Goal: Task Accomplishment & Management: Manage account settings

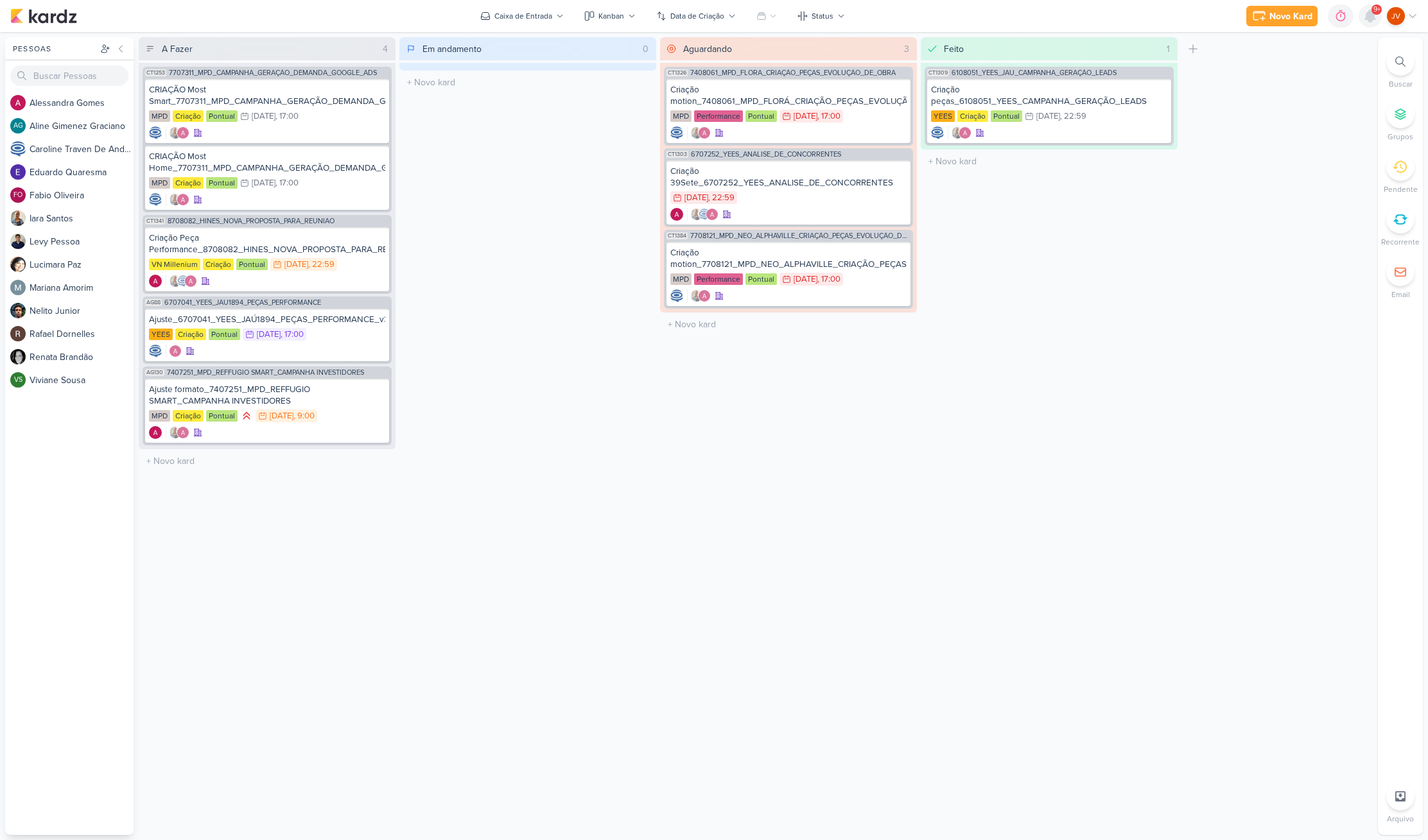
click at [1366, 18] on icon at bounding box center [1370, 15] width 10 height 12
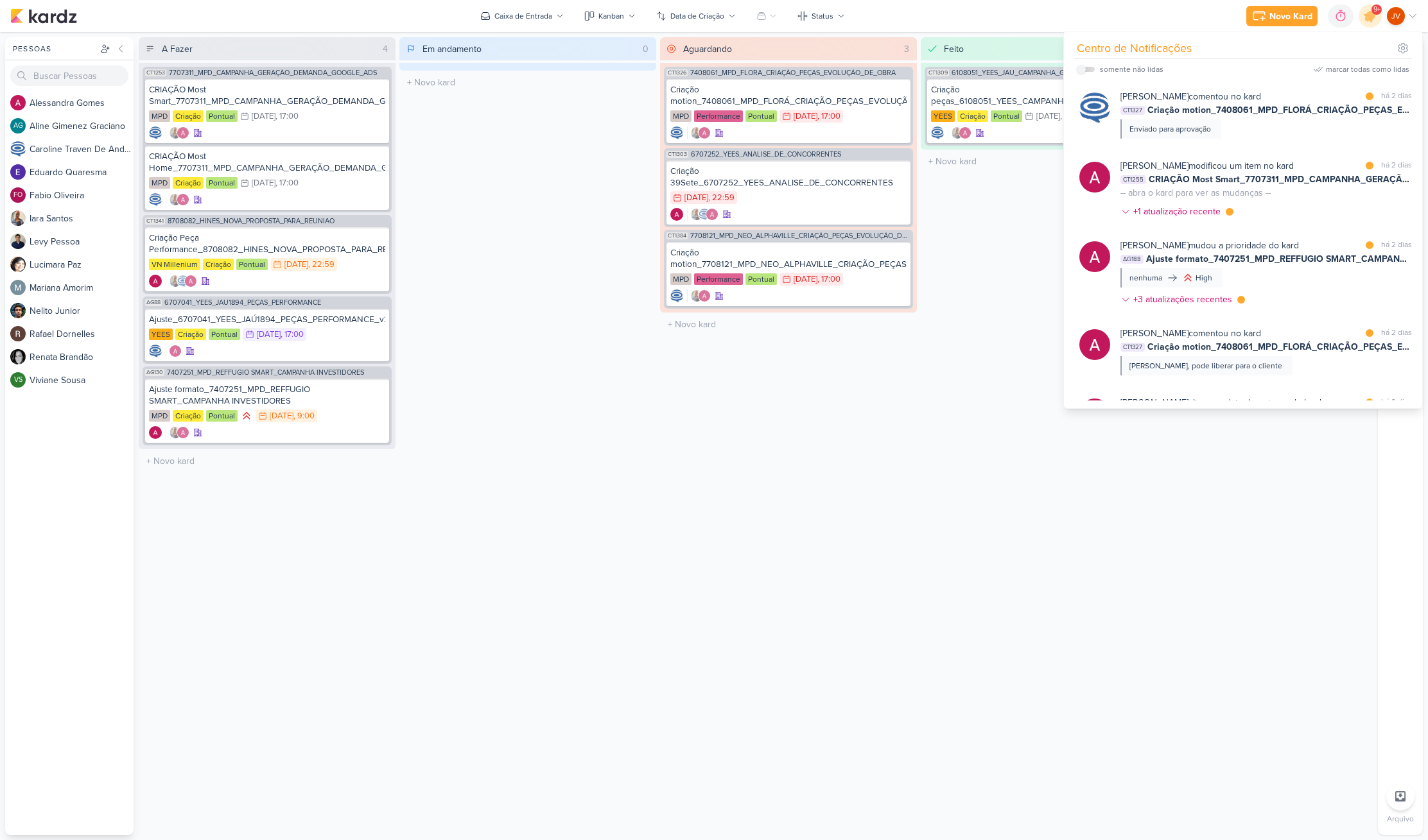
click at [1011, 241] on div "Feito 1 Mover Para Esquerda Mover Para Direita [GEOGRAPHIC_DATA] CT1309 6108051…" at bounding box center [1050, 436] width 257 height 798
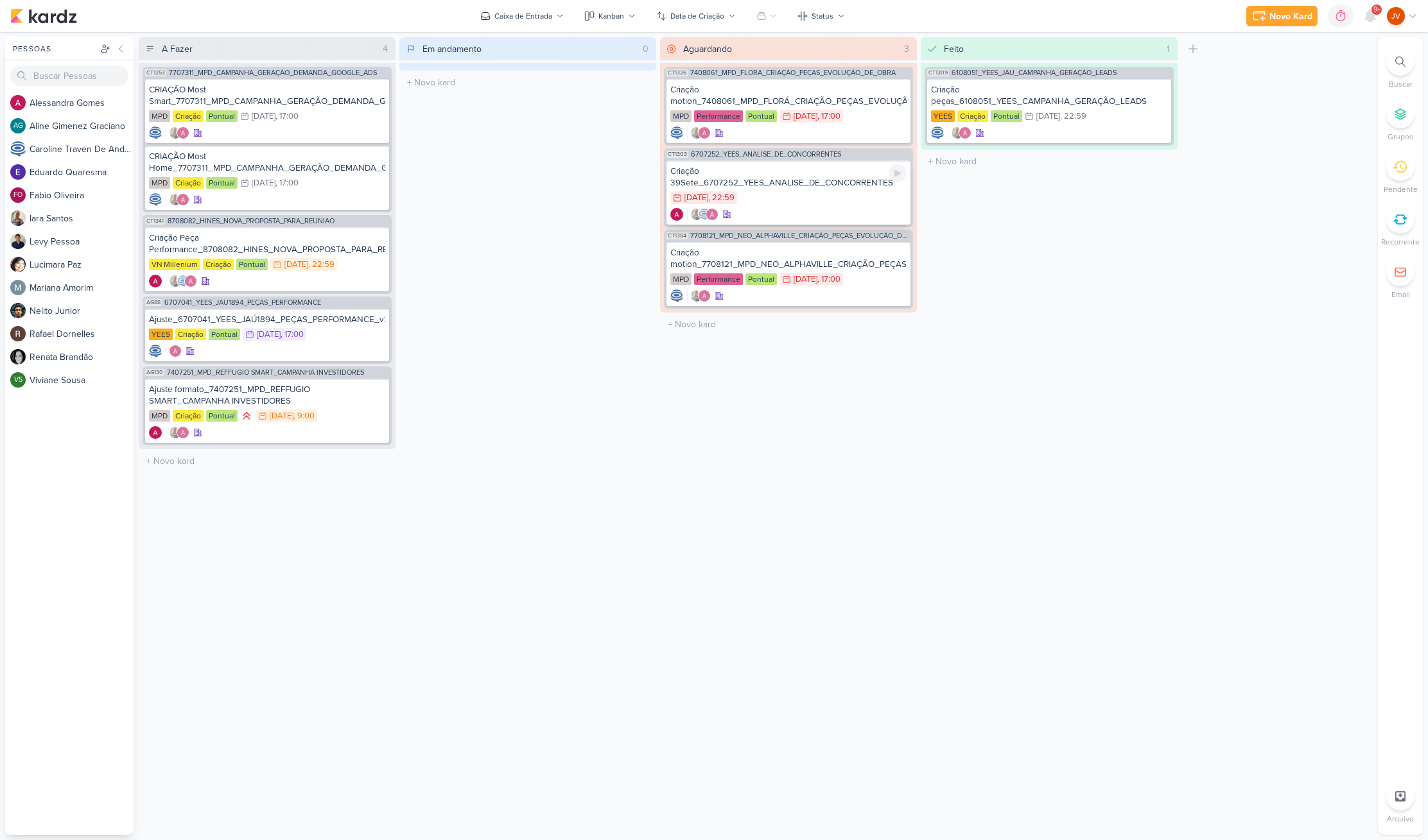
click at [826, 184] on div "Criação 39Sete_6707252_YEES_ANALISE_DE_CONCORRENTES" at bounding box center [788, 177] width 236 height 23
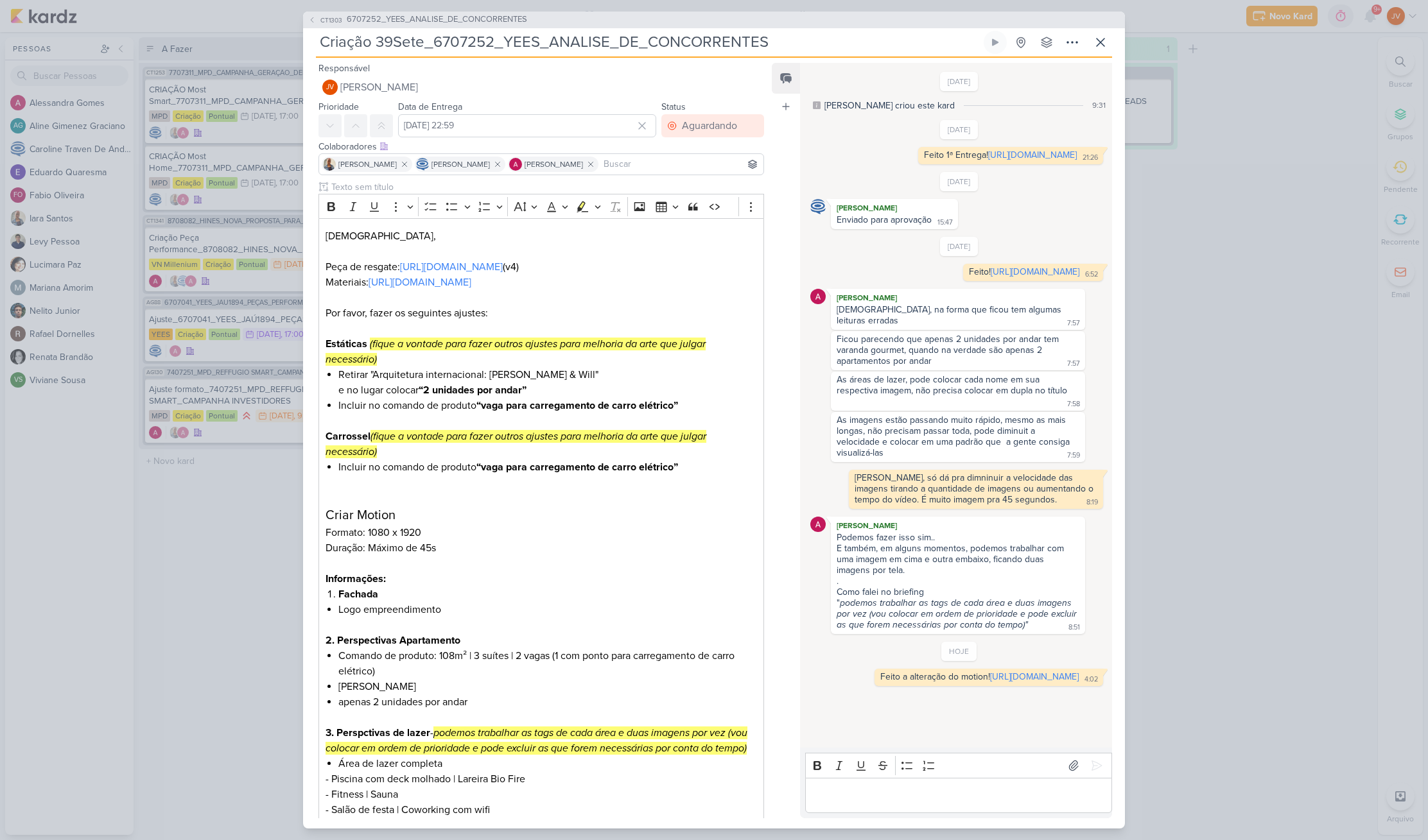
click at [1250, 463] on div "CT1303 6707252_YEES_ANALISE_DE_CONCORRENTES Criação 39Sete_6707252_YEES_ANALISE…" at bounding box center [714, 420] width 1428 height 840
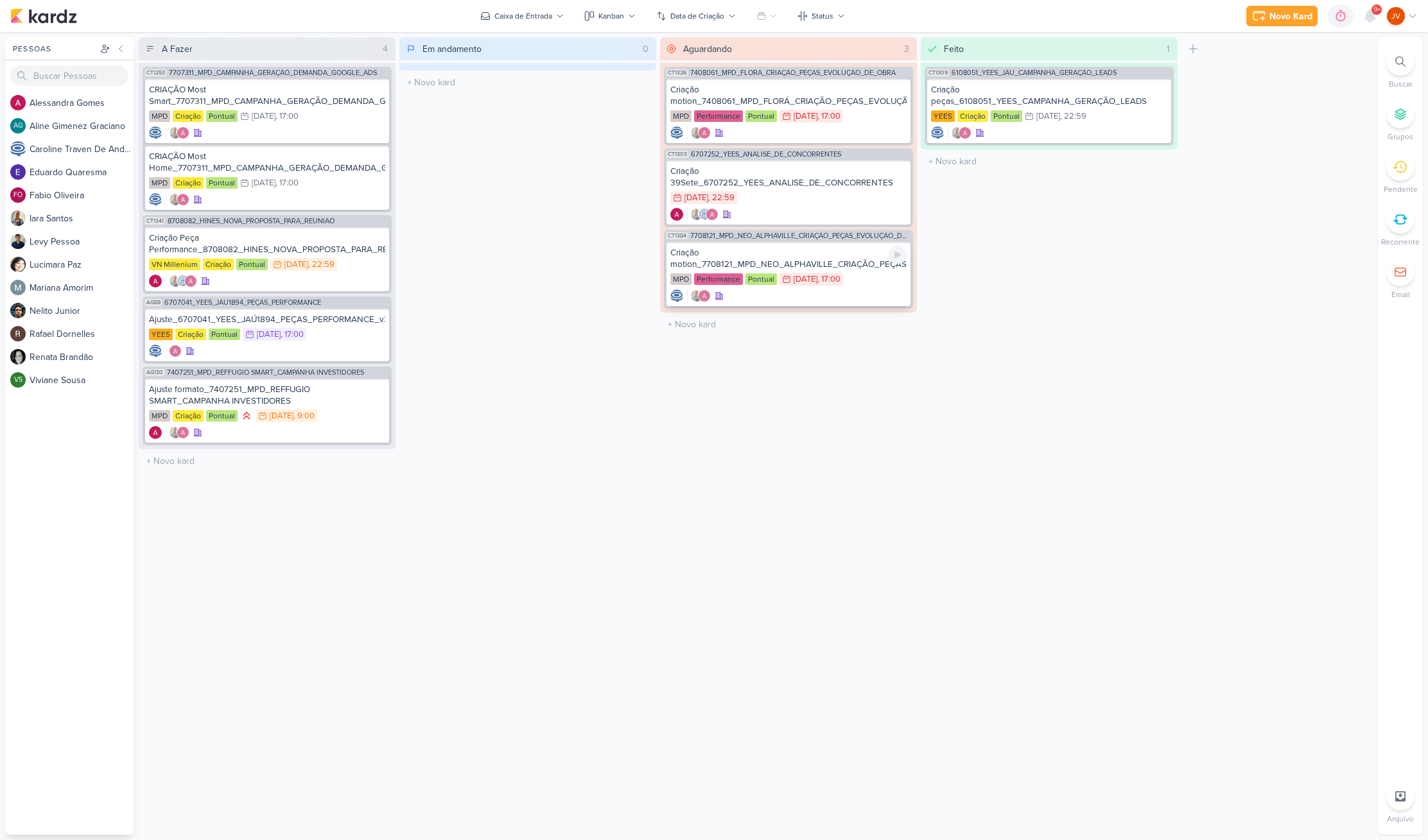
click at [816, 260] on div "Criação motion_7708121_MPD_NEO_ALPHAVILLE_CRIAÇÃO_PEÇAS_EVOLUÇÃO_DE_OBRA" at bounding box center [788, 259] width 236 height 23
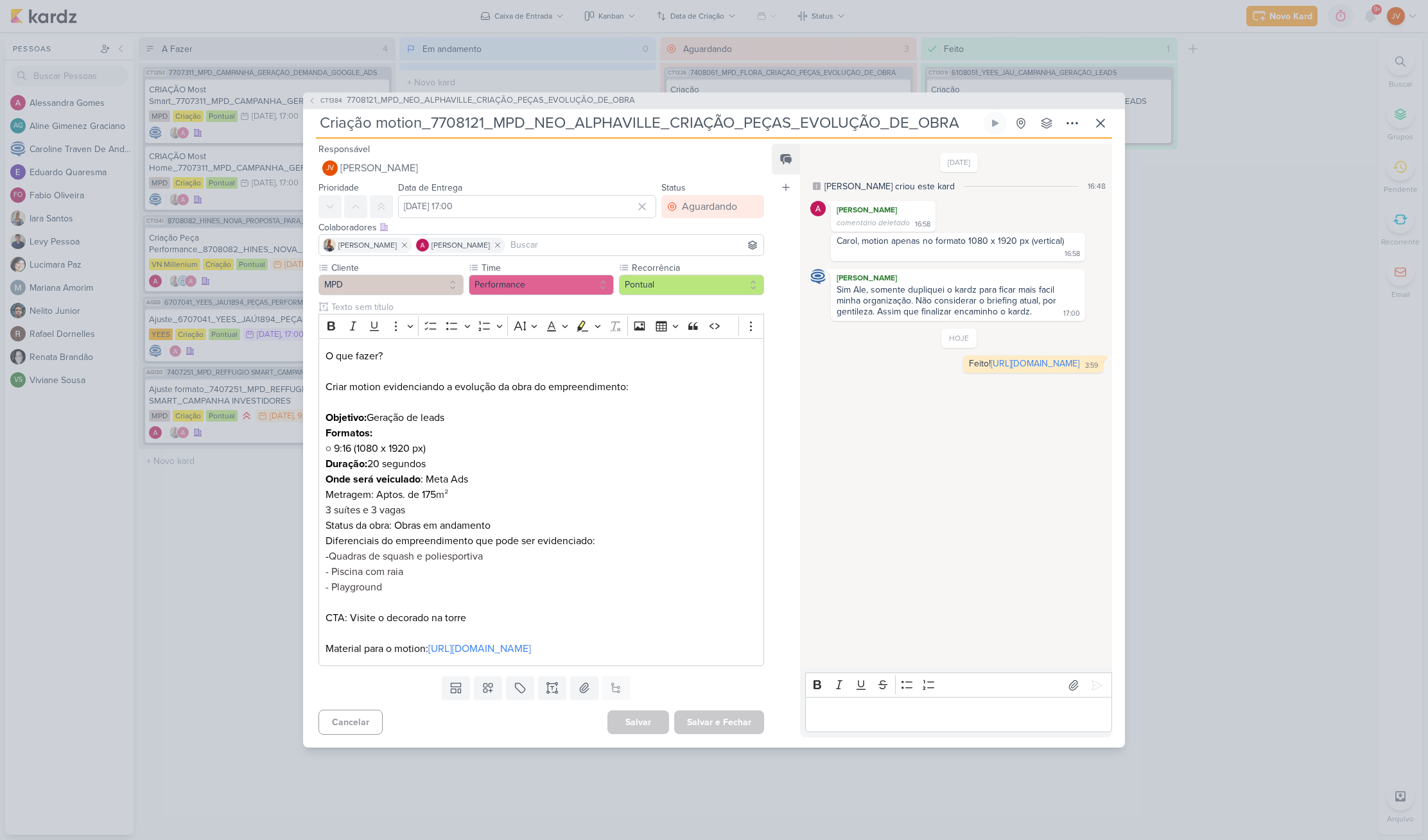
click at [1233, 496] on div "CT1384 7708121_MPD_NEO_ALPHAVILLE_CRIAÇÃO_PEÇAS_EVOLUÇÃO_DE_OBRA Criação motion…" at bounding box center [714, 420] width 1428 height 840
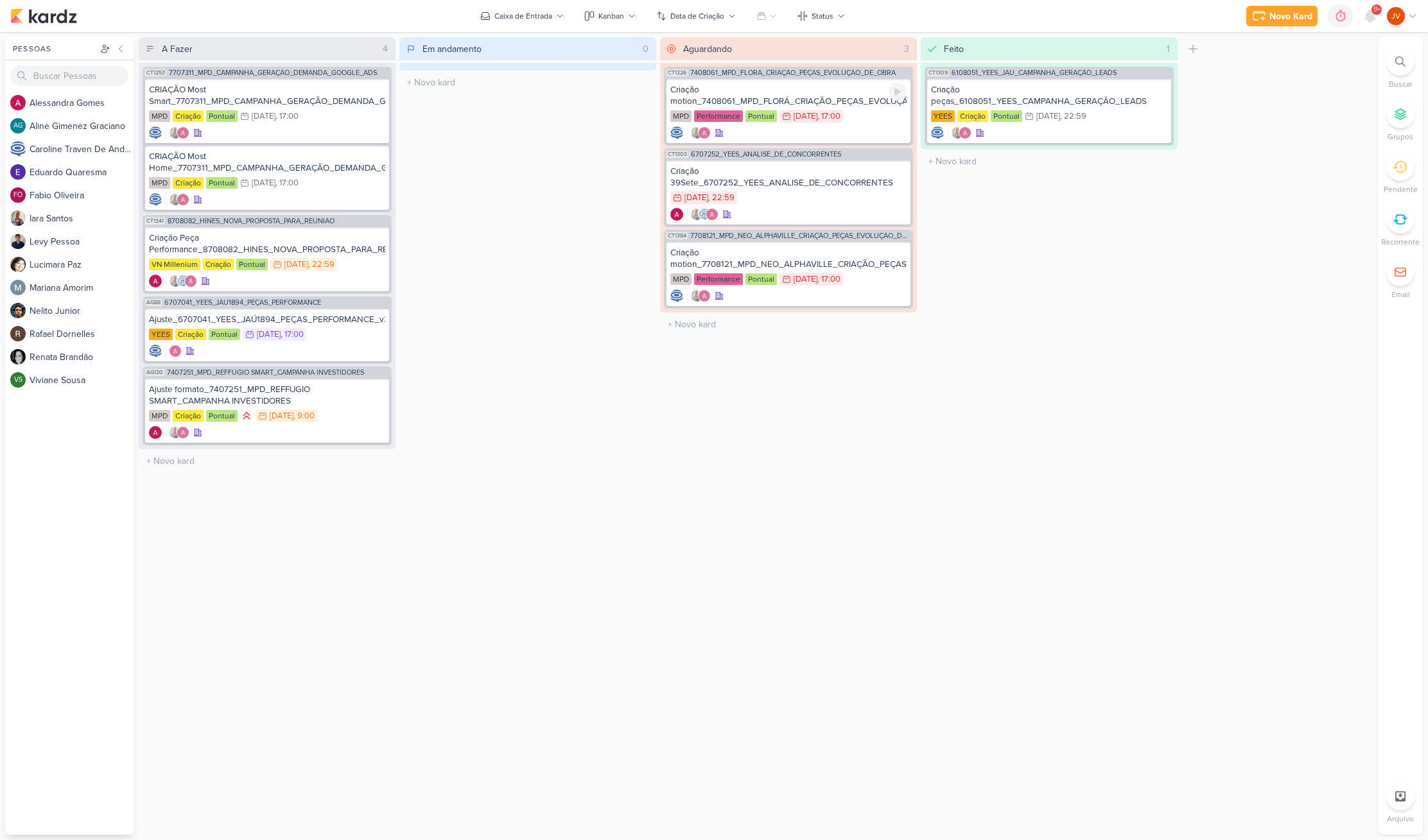
click at [841, 99] on div "Criação motion_7408061_MPD_FLORÁ_CRIAÇÃO_PEÇAS_EVOLUÇÃO_DE_OBRA" at bounding box center [788, 95] width 236 height 23
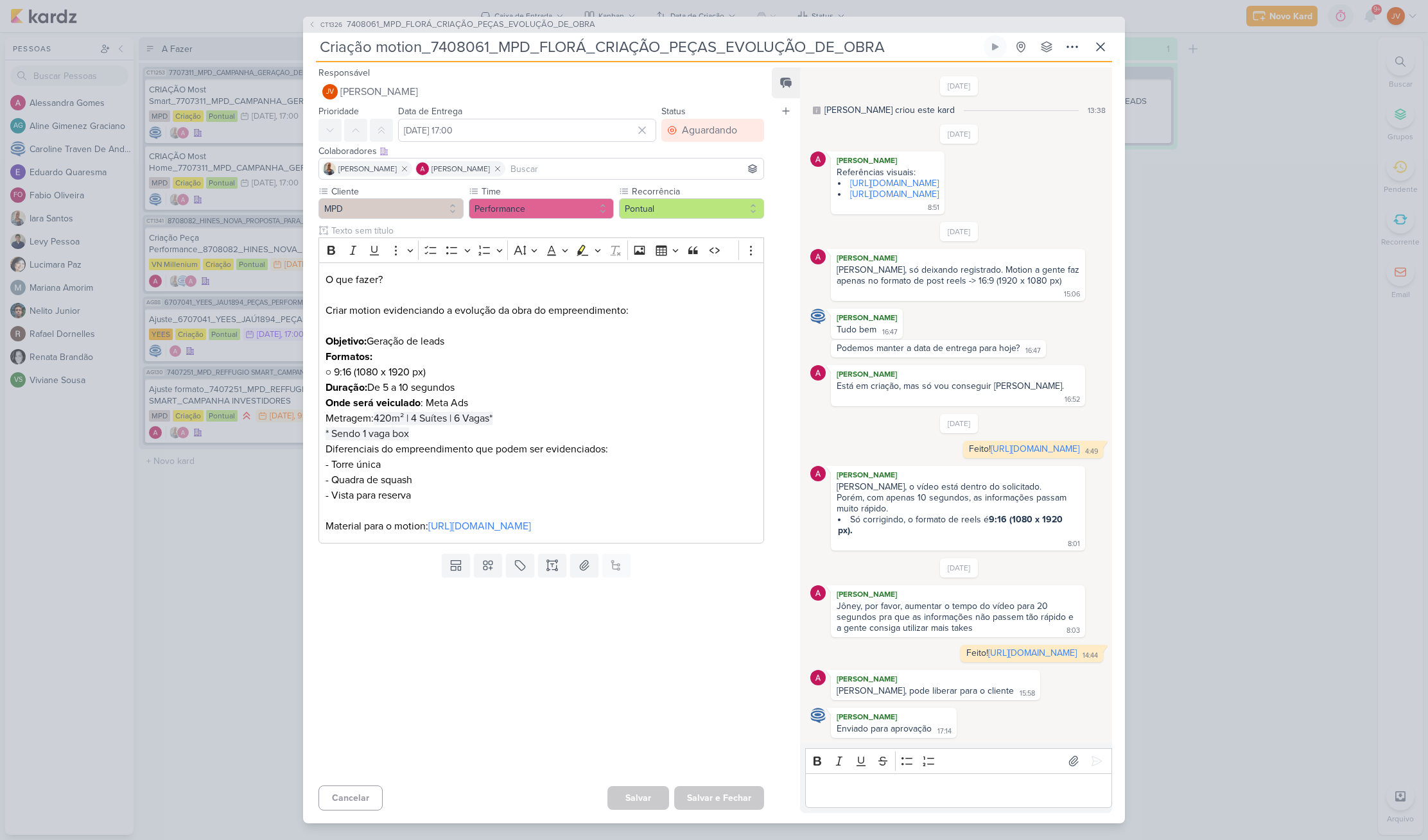
click at [1249, 503] on div "CT1326 7408061_MPD_FLORÁ_CRIAÇÃO_PEÇAS_EVOLUÇÃO_DE_OBRA Criação motion_7408061_…" at bounding box center [714, 420] width 1428 height 840
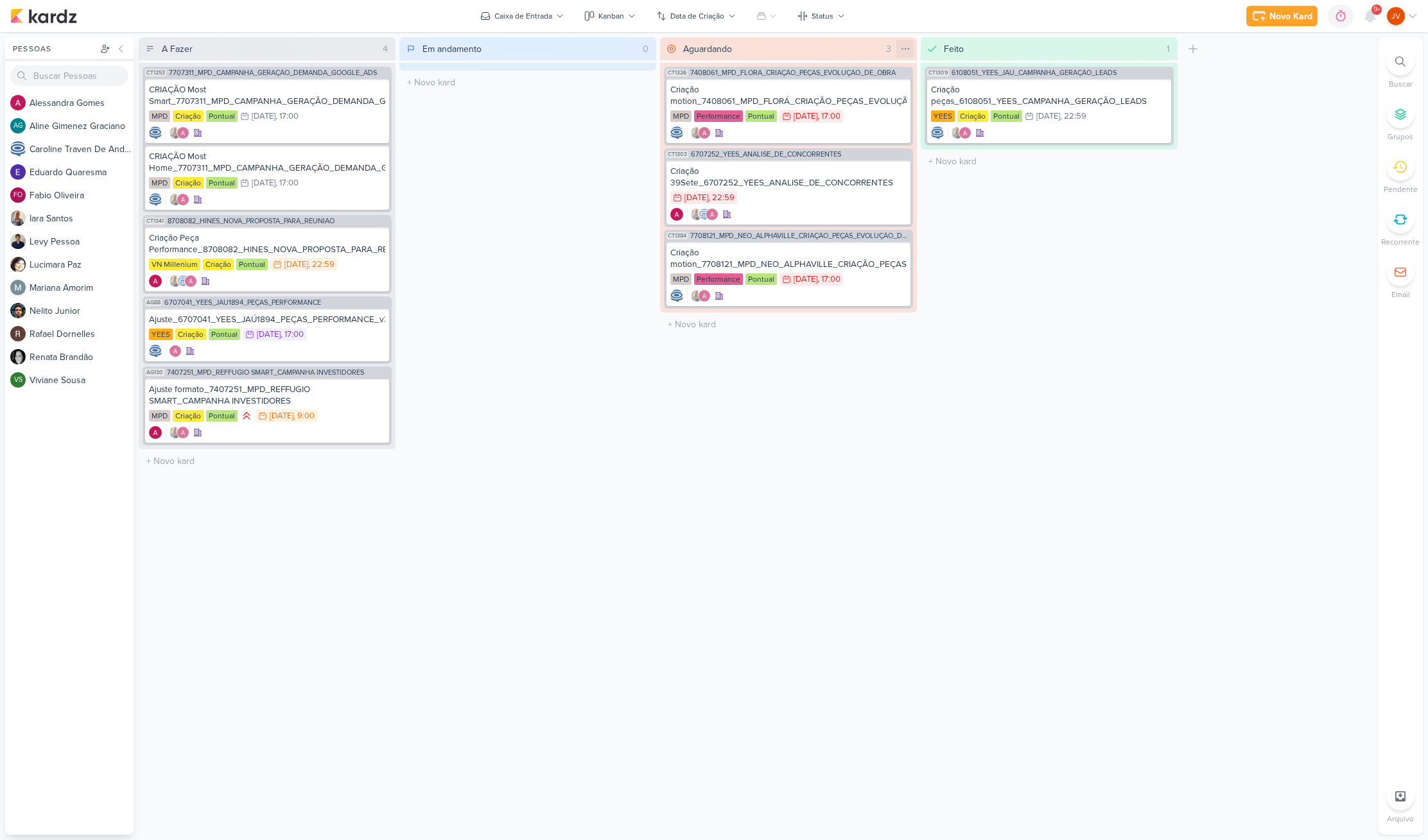
click at [906, 49] on icon at bounding box center [905, 48] width 10 height 10
click at [1010, 309] on div "Feito 1 Mover Para Esquerda Mover Para Direita [GEOGRAPHIC_DATA] CT1309 6108051…" at bounding box center [1050, 436] width 257 height 798
click at [744, 88] on div "Criação motion_7408061_MPD_FLORÁ_CRIAÇÃO_PEÇAS_EVOLUÇÃO_DE_OBRA" at bounding box center [788, 95] width 236 height 23
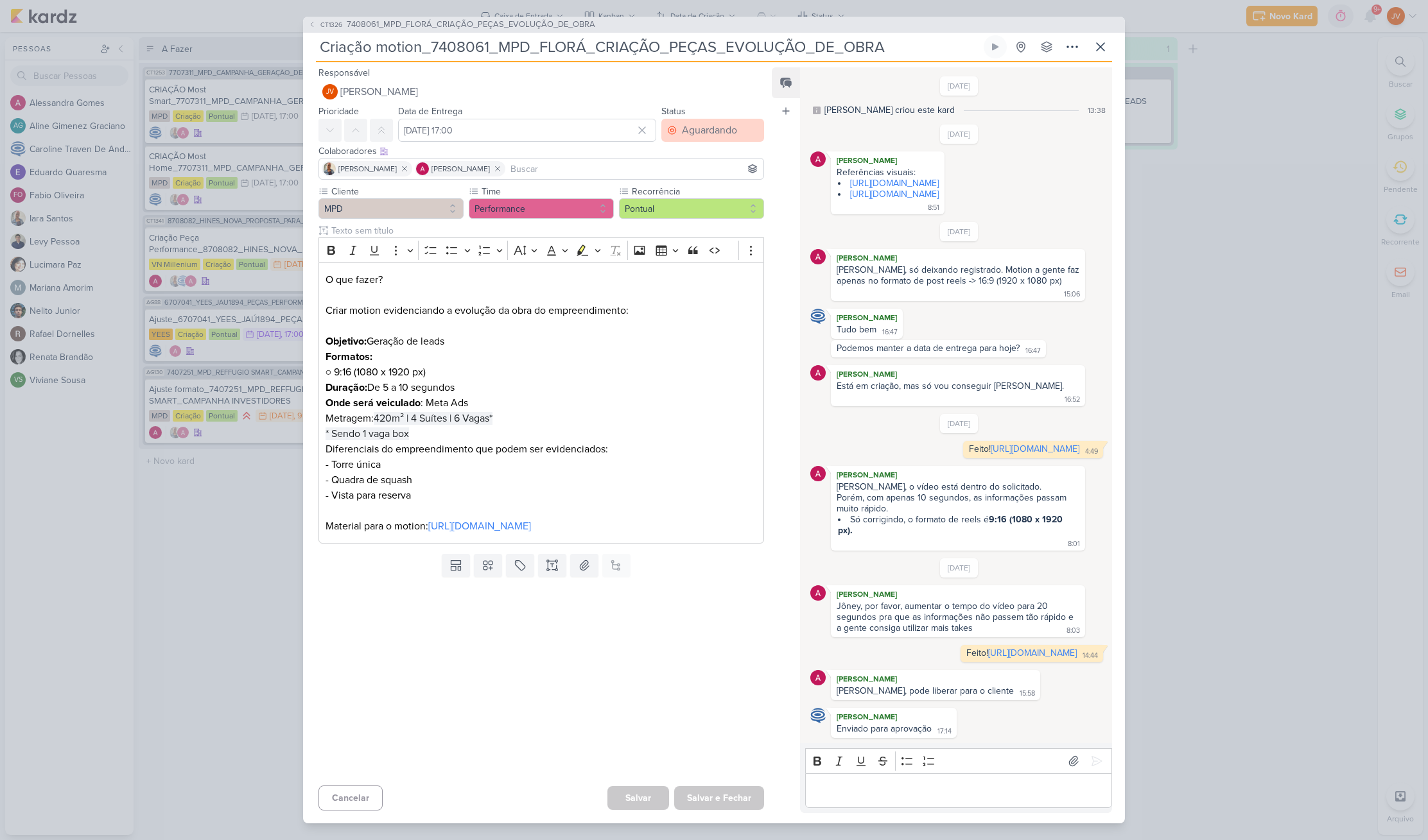
click at [718, 124] on div "Aguardando" at bounding box center [710, 131] width 55 height 15
click at [686, 217] on div "Feito" at bounding box center [685, 223] width 20 height 14
click at [716, 803] on button "Salvar e Fechar" at bounding box center [719, 798] width 90 height 24
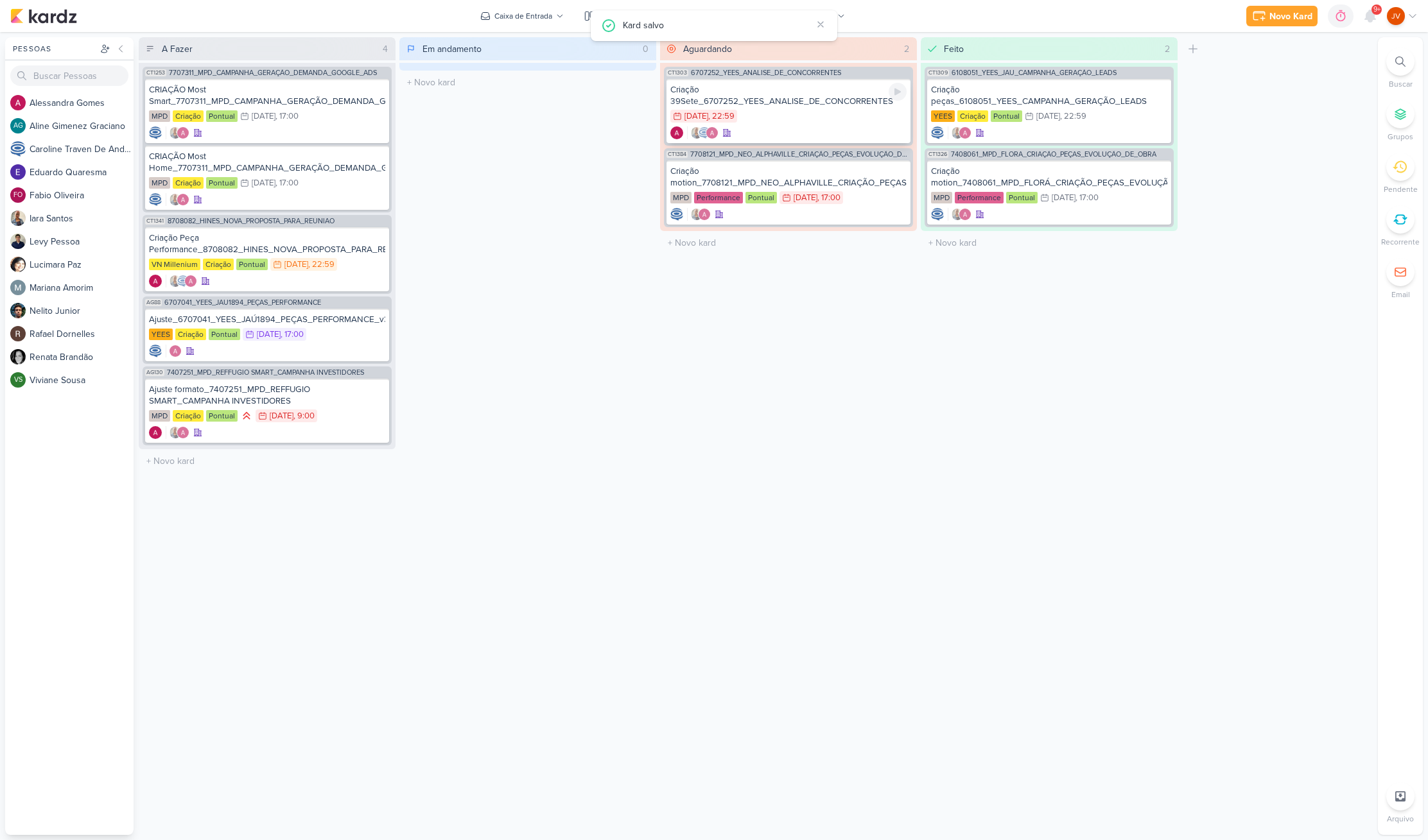
click at [822, 102] on div "Criação 39Sete_6707252_YEES_ANALISE_DE_CONCORRENTES" at bounding box center [788, 95] width 236 height 23
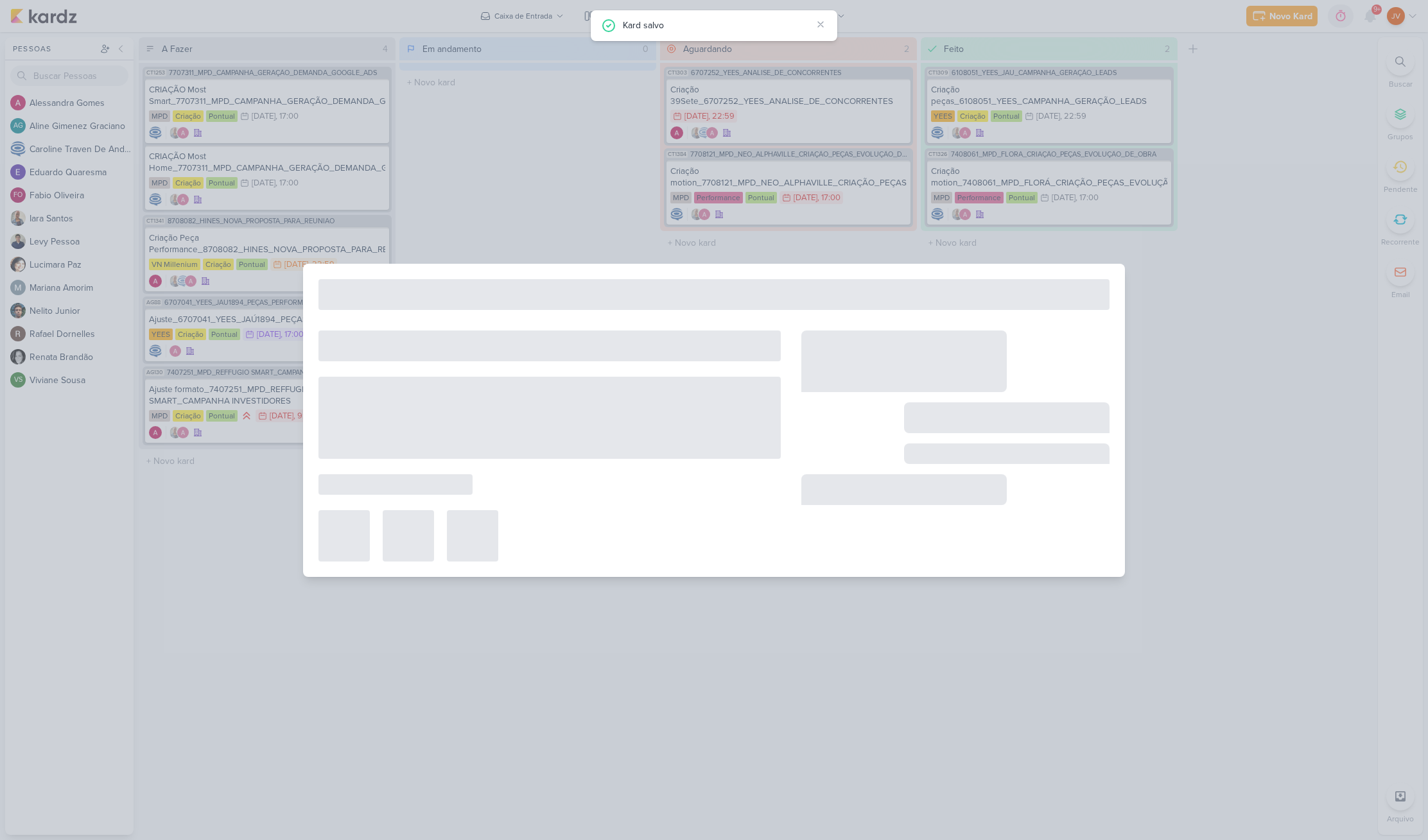
type input "Criação 39Sete_6707252_YEES_ANALISE_DE_CONCORRENTES"
type input "[DATE] 22:59"
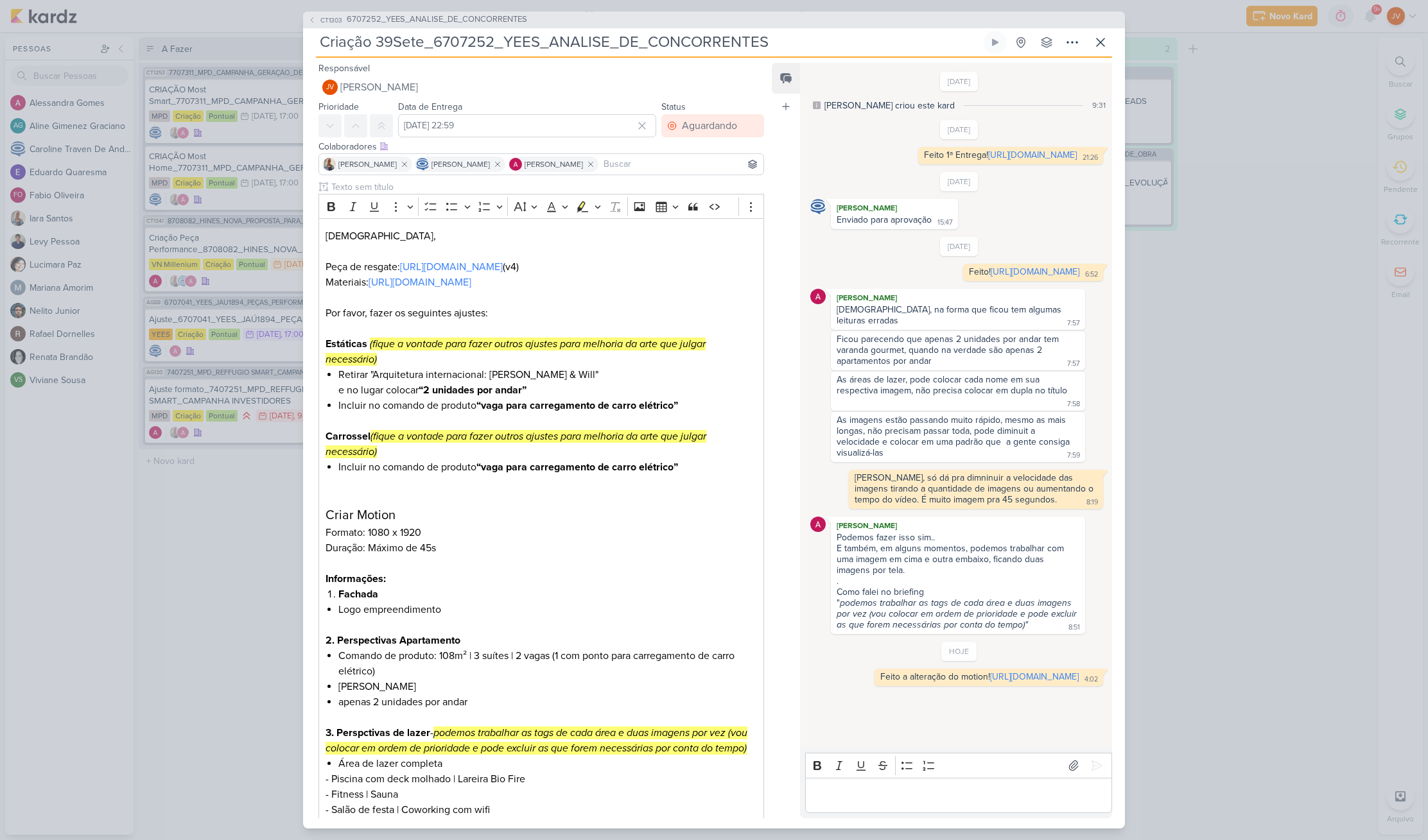
click at [1255, 330] on div "CT1303 6707252_YEES_ANALISE_DE_CONCORRENTES Criação 39Sete_6707252_YEES_ANALISE…" at bounding box center [714, 420] width 1428 height 840
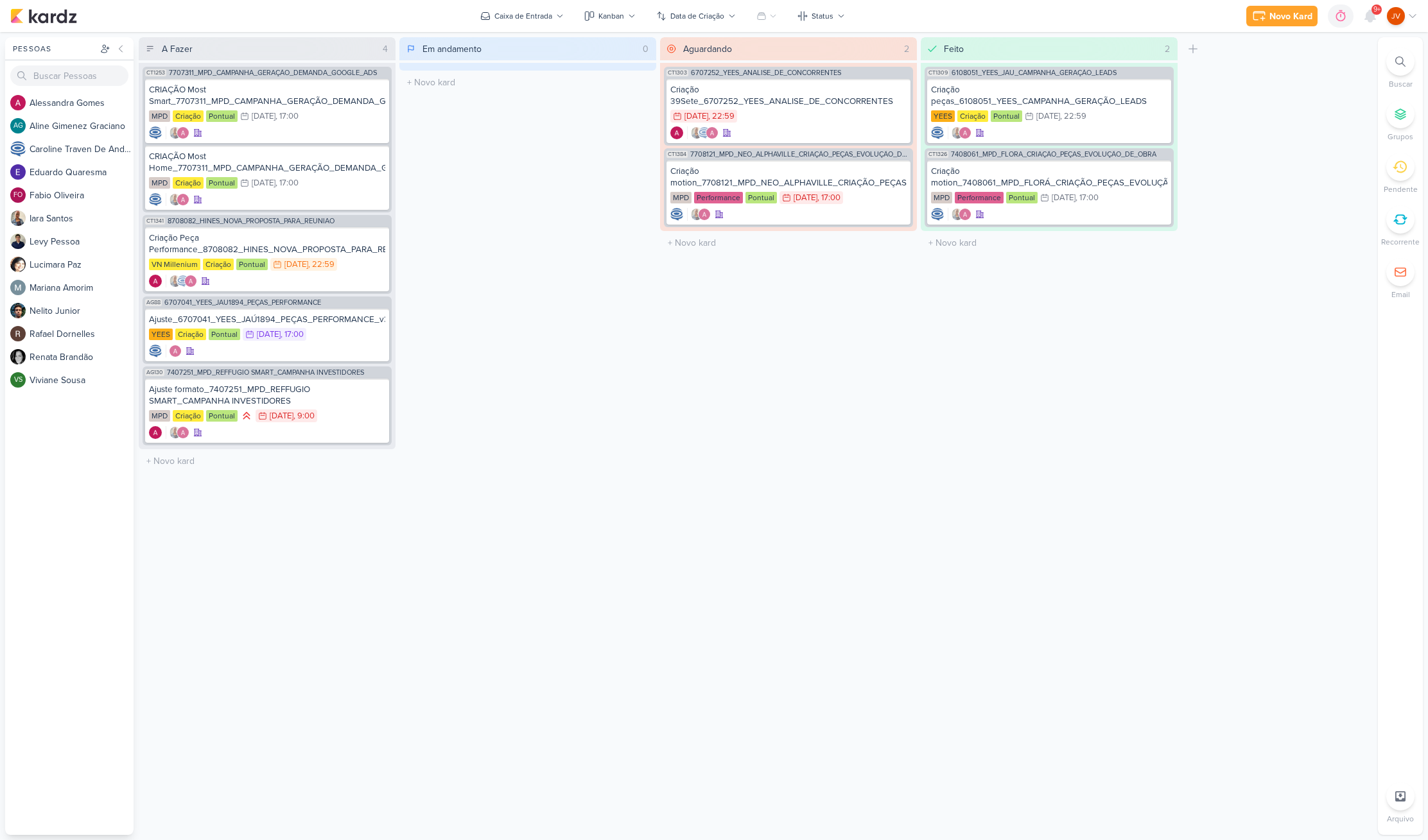
scroll to position [0, 1]
click at [285, 392] on div "Ajuste formato_7407251_MPD_REFFUGIO SMART_CAMPANHA INVESTIDORES" at bounding box center [267, 395] width 236 height 23
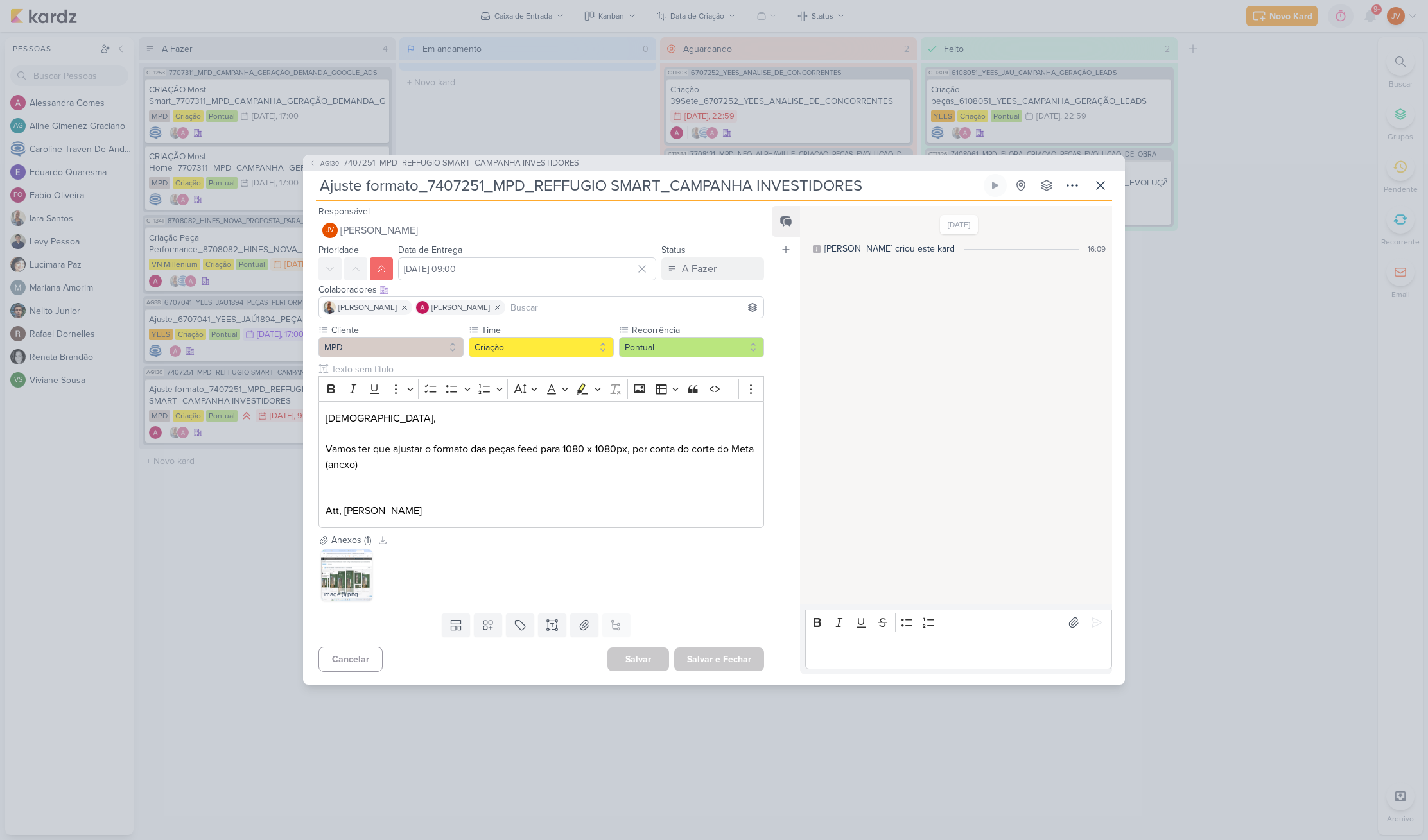
scroll to position [0, 0]
click at [195, 540] on div "AG130 7407251_MPD_REFFUGIO SMART_CAMPANHA INVESTIDORES Ajuste formato_7407251_M…" at bounding box center [714, 420] width 1428 height 840
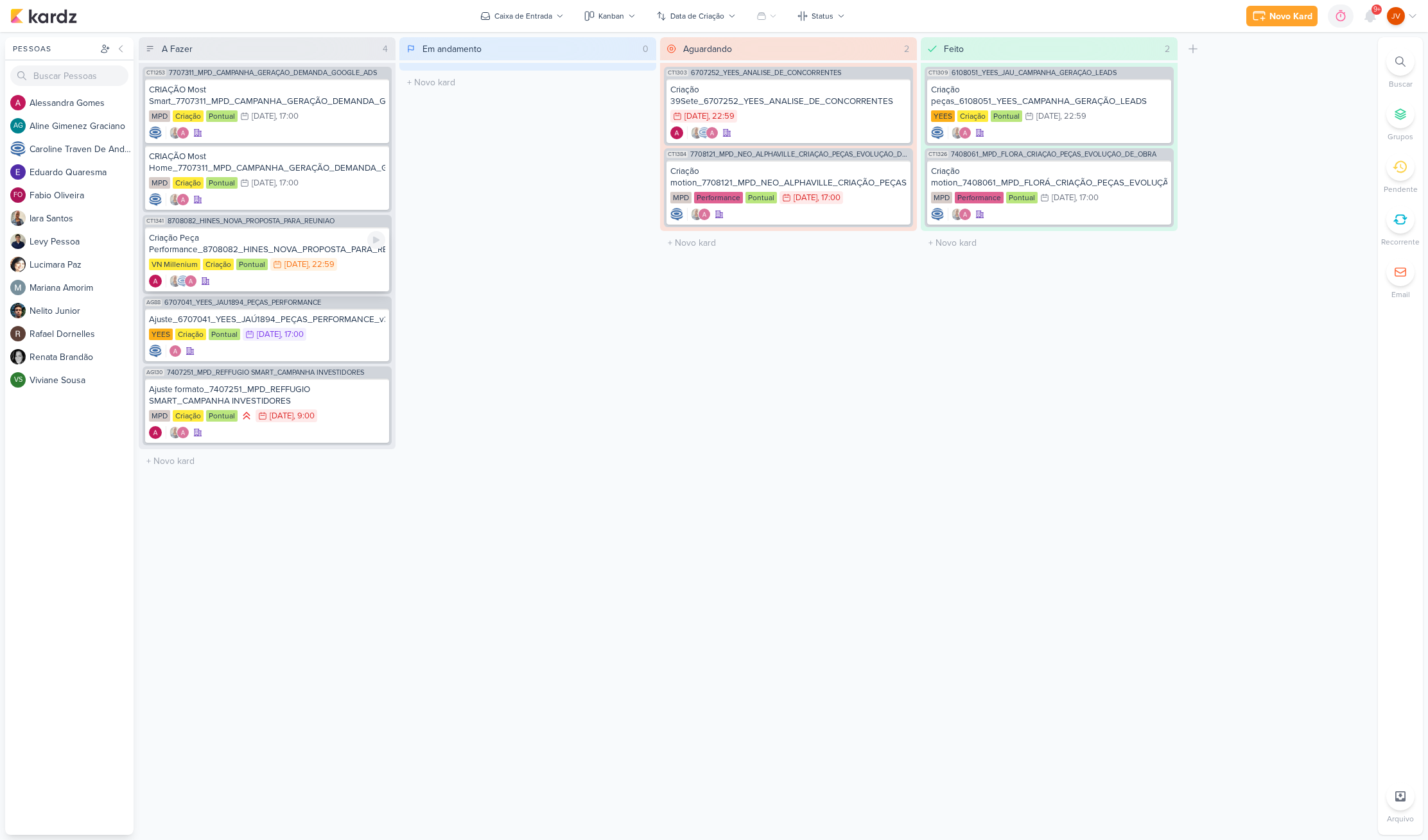
scroll to position [0, 1]
click at [298, 251] on div "Criação Peça Performance_8708082_HINES_NOVA_PROPOSTA_PARA_REUNIAO" at bounding box center [267, 244] width 236 height 23
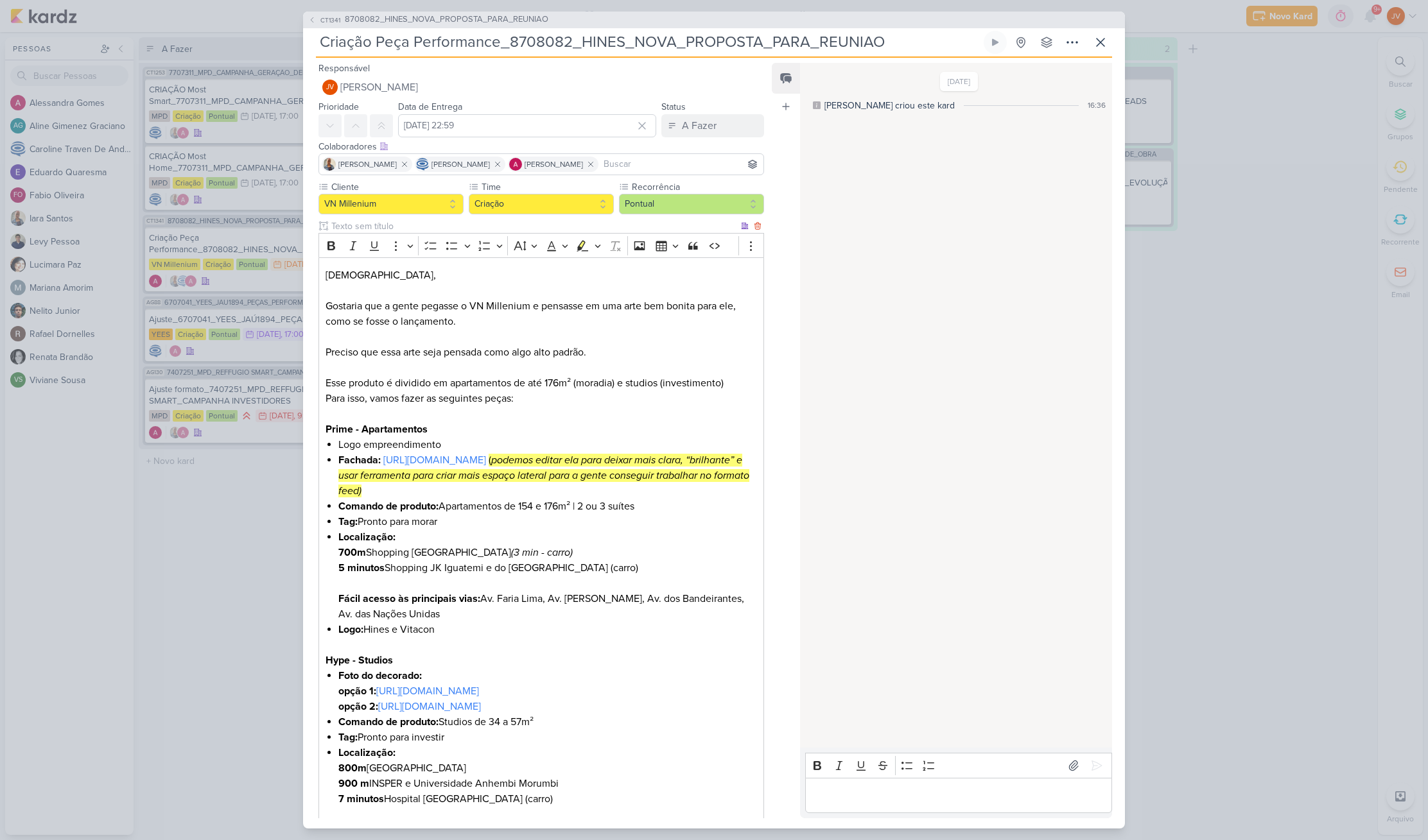
scroll to position [0, 0]
